Goal: Find contact information: Find contact information

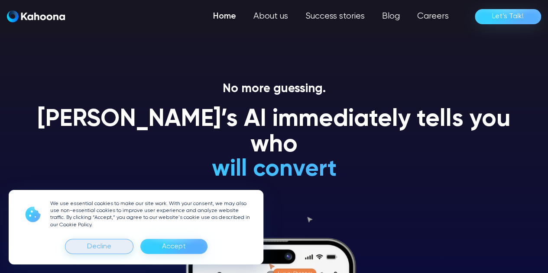
click at [93, 246] on div "Decline" at bounding box center [99, 247] width 24 height 14
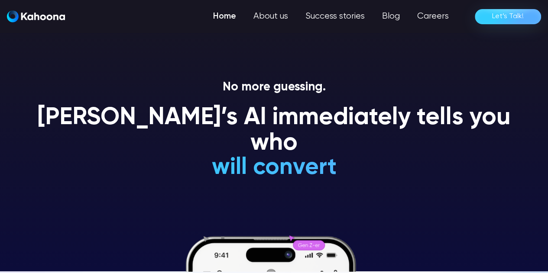
scroll to position [1, 0]
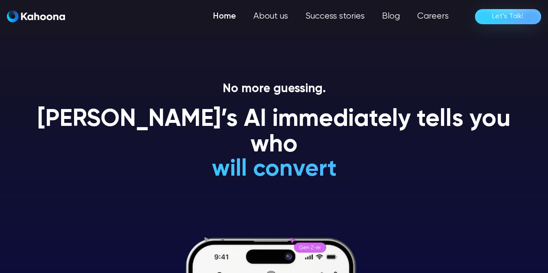
click at [506, 20] on div "Let’s Talk!" at bounding box center [508, 17] width 32 height 14
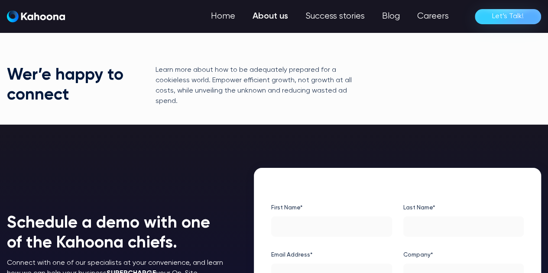
click at [281, 14] on link "About us" at bounding box center [270, 16] width 53 height 17
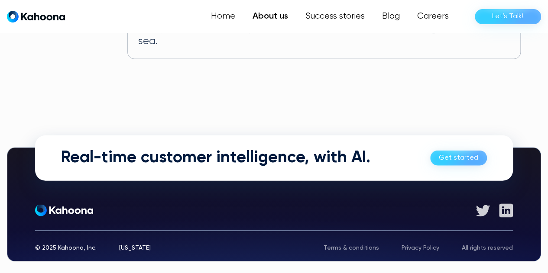
scroll to position [618, 0]
